Goal: Information Seeking & Learning: Find specific fact

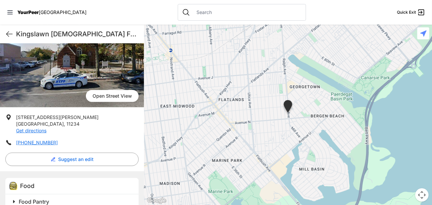
scroll to position [79, 0]
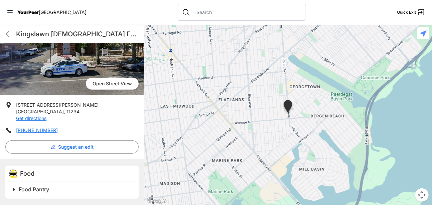
click at [34, 189] on span "Food Pantry" at bounding box center [34, 189] width 30 height 7
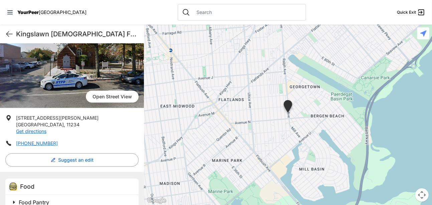
scroll to position [67, 0]
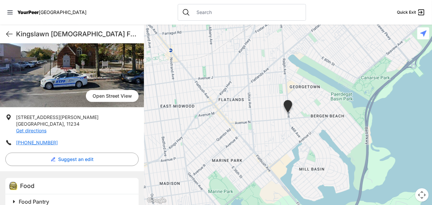
drag, startPoint x: 48, startPoint y: 119, endPoint x: 70, endPoint y: 68, distance: 55.1
click at [49, 117] on span "[STREET_ADDRESS][PERSON_NAME]" at bounding box center [57, 118] width 83 height 6
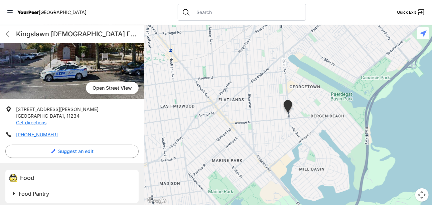
scroll to position [79, 0]
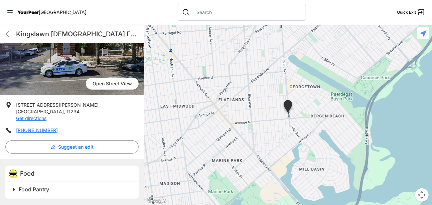
click at [43, 111] on p "[STREET_ADDRESS][PERSON_NAME] Get directions" at bounding box center [57, 112] width 83 height 20
click at [40, 190] on span "Food Pantry" at bounding box center [34, 189] width 30 height 7
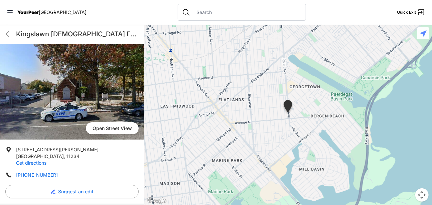
scroll to position [33, 0]
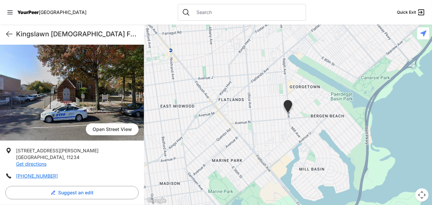
click at [290, 109] on img at bounding box center [287, 107] width 11 height 15
click at [59, 93] on img at bounding box center [72, 93] width 144 height 96
